Goal: Transaction & Acquisition: Purchase product/service

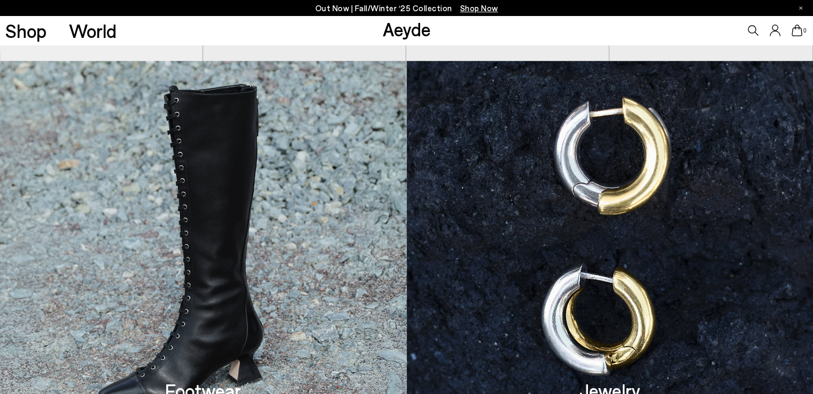
scroll to position [748, 0]
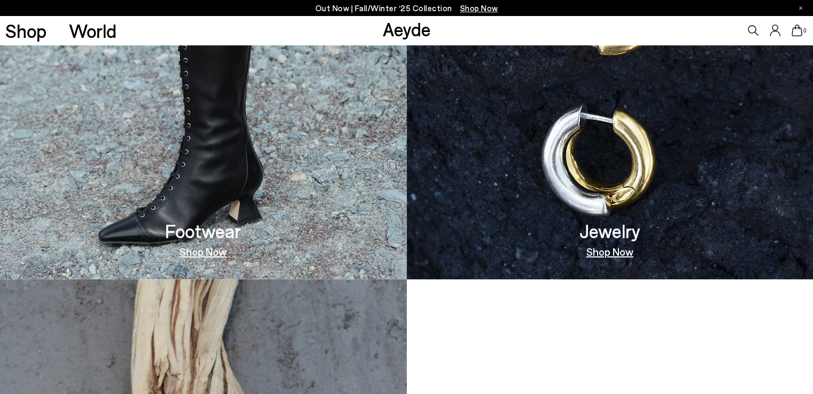
click at [194, 164] on img at bounding box center [203, 90] width 407 height 378
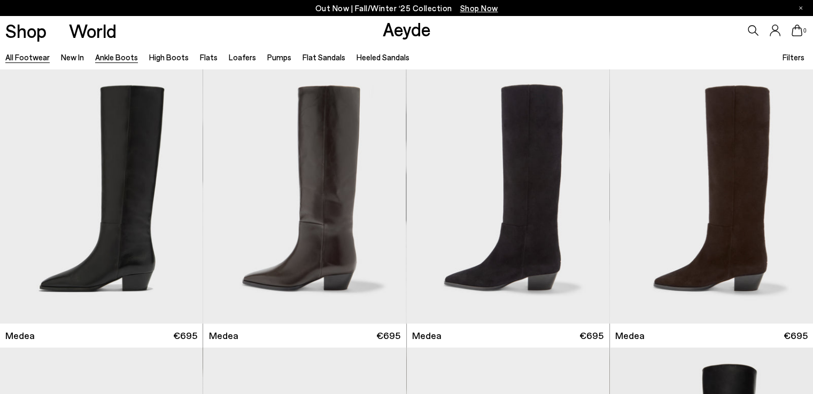
click at [122, 58] on link "Ankle Boots" at bounding box center [116, 57] width 43 height 10
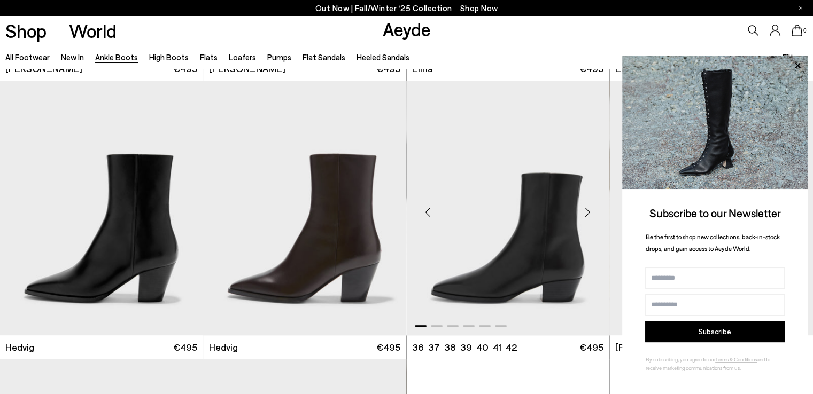
scroll to position [321, 0]
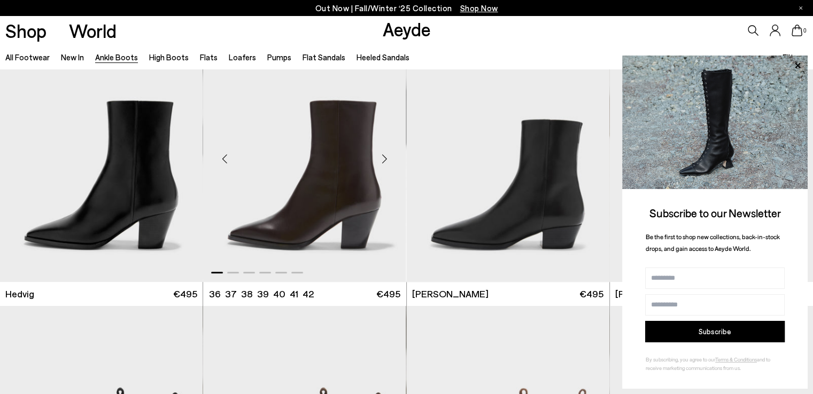
click at [384, 159] on div "Next slide" at bounding box center [385, 159] width 32 height 32
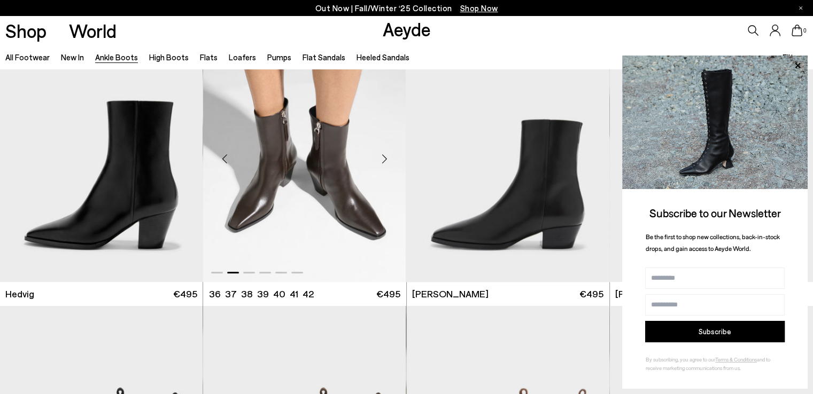
click at [384, 159] on div "Next slide" at bounding box center [385, 159] width 32 height 32
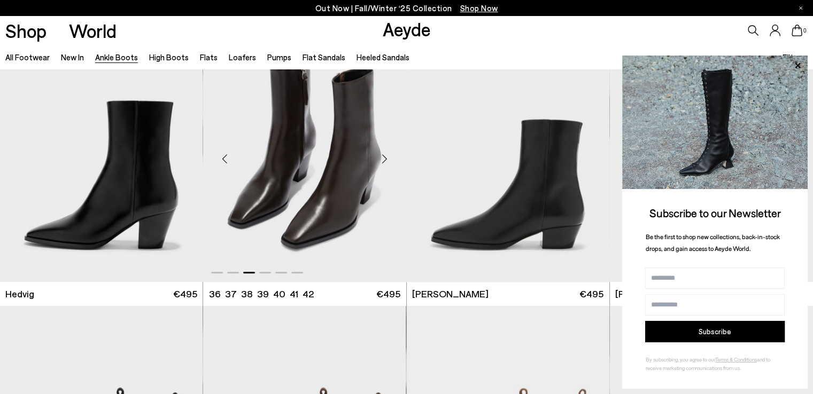
click at [299, 159] on img "3 / 6" at bounding box center [304, 154] width 203 height 255
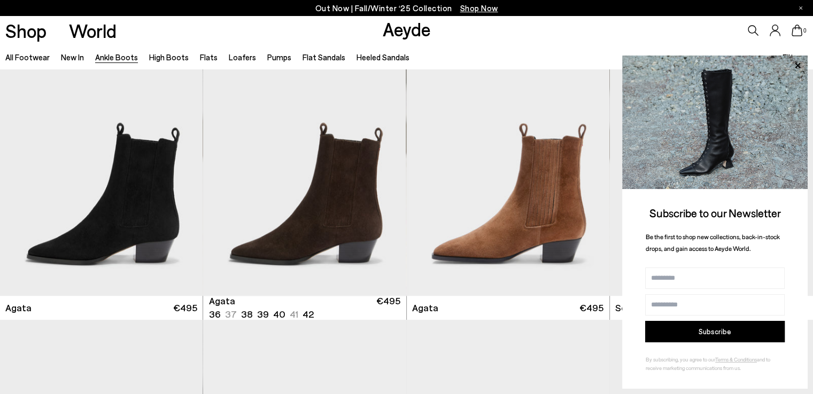
scroll to position [588, 0]
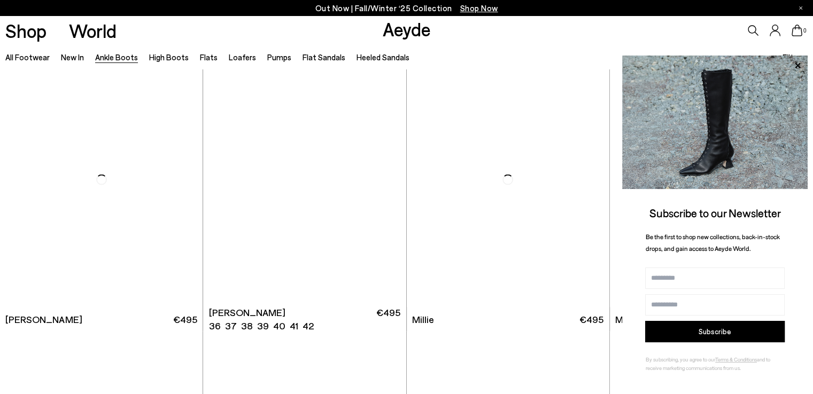
scroll to position [1978, 0]
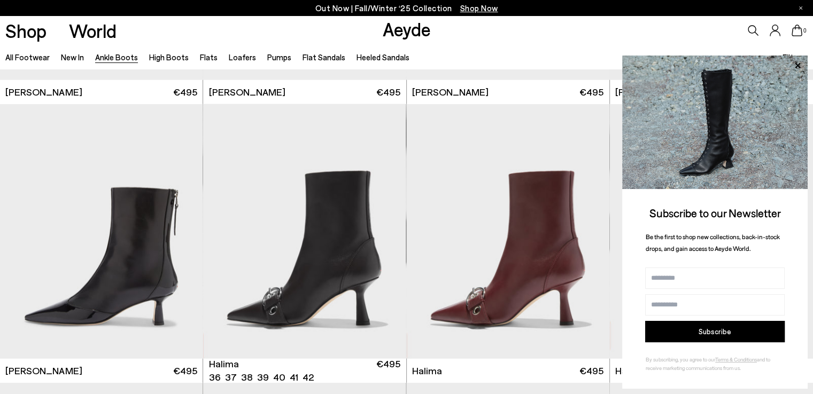
scroll to position [2673, 0]
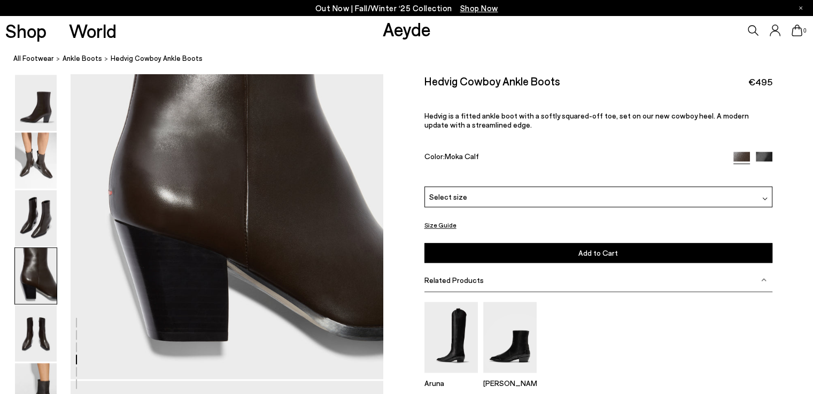
scroll to position [1390, 0]
